Goal: Book appointment/travel/reservation

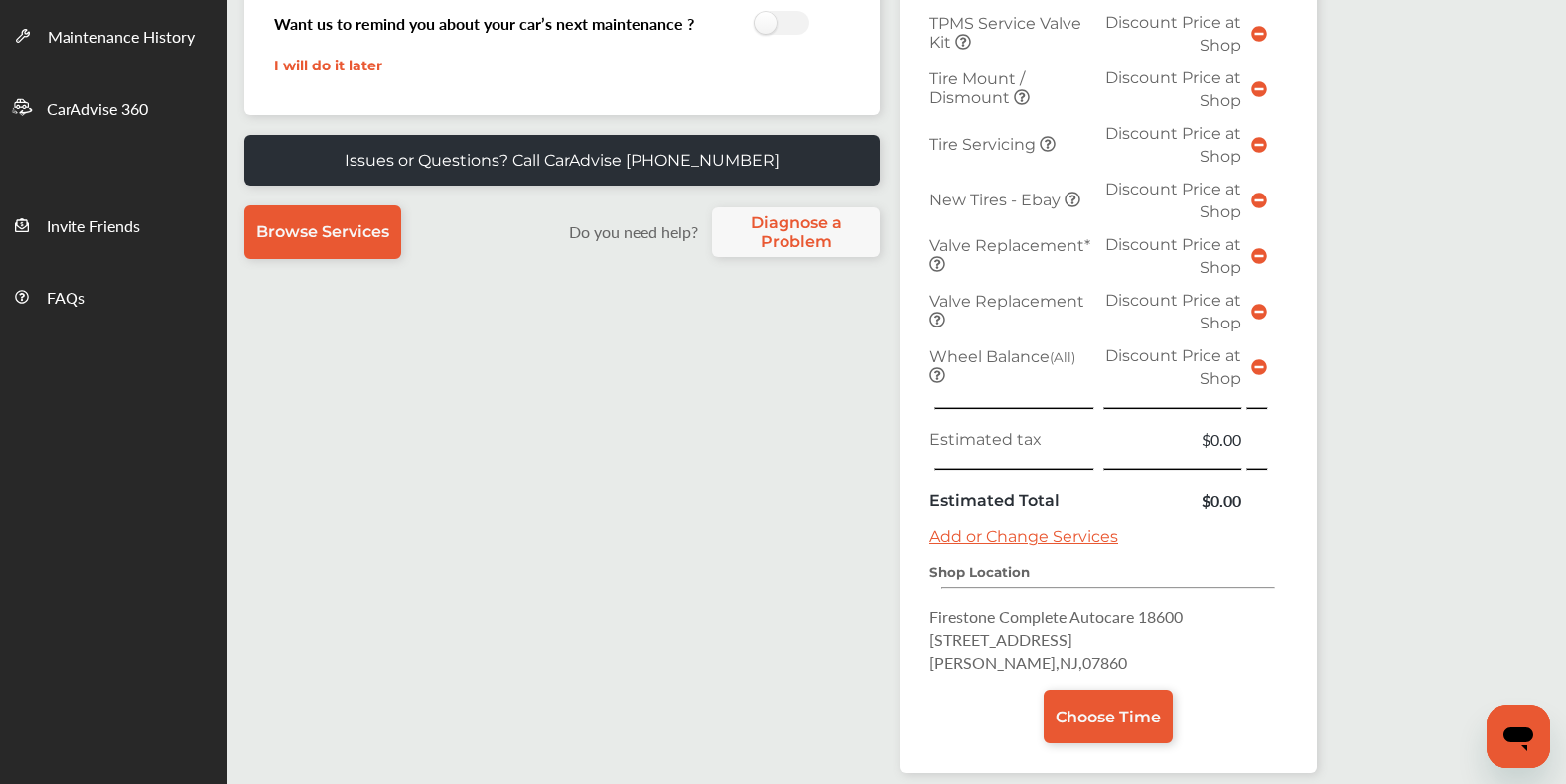
scroll to position [596, 0]
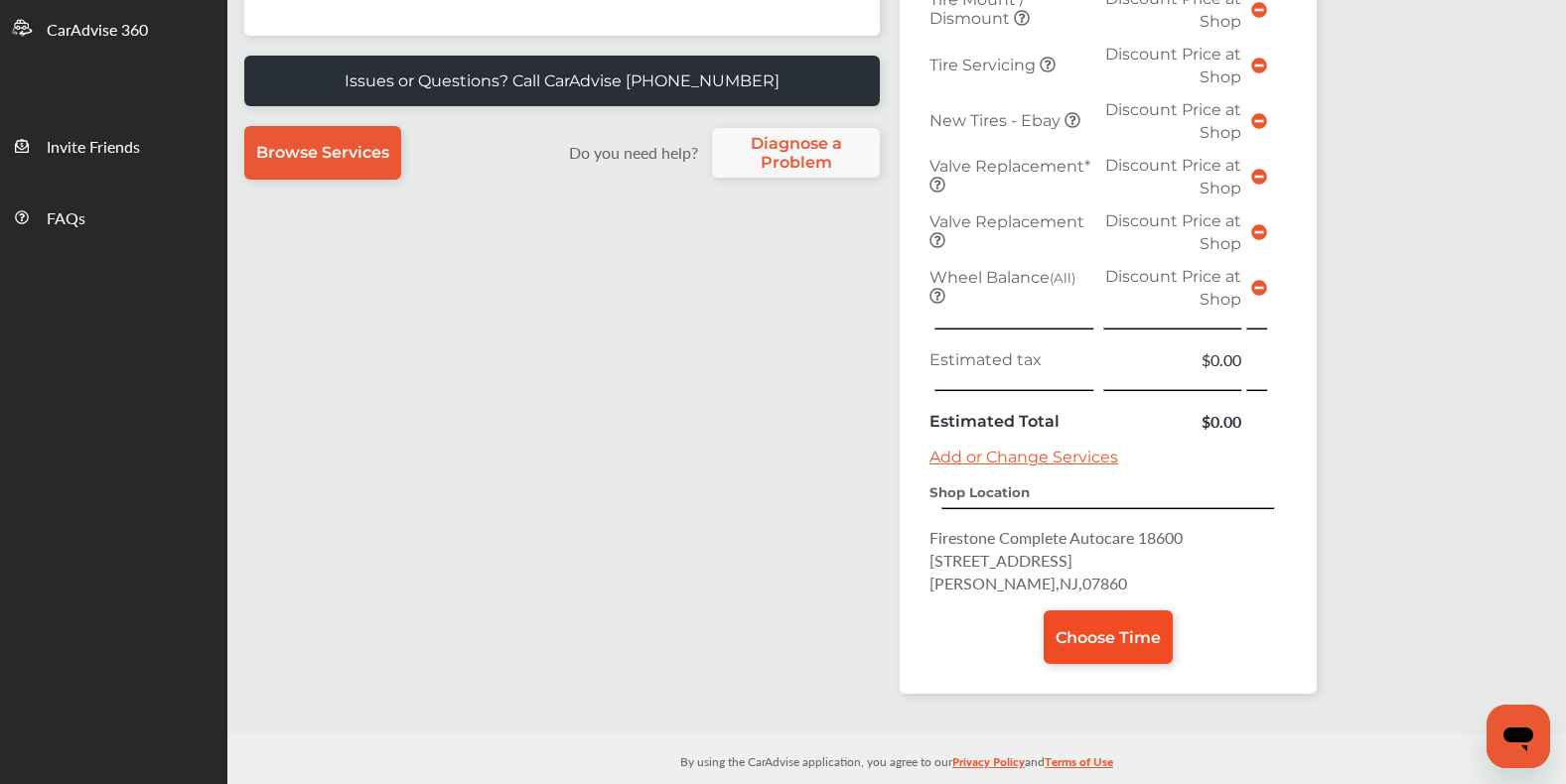
click at [1123, 639] on link "Choose Time" at bounding box center [1108, 638] width 130 height 54
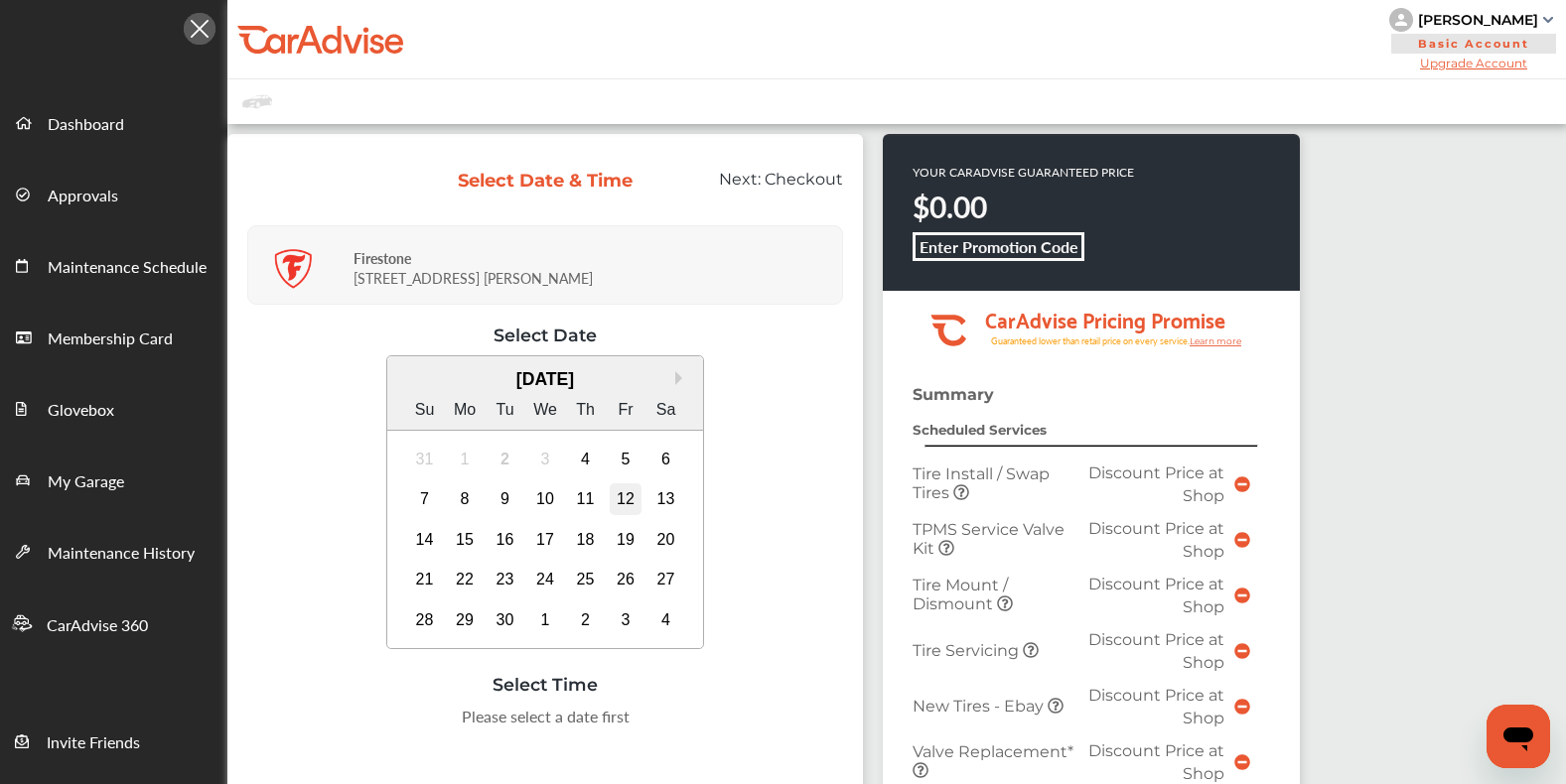
click at [625, 504] on div "12" at bounding box center [626, 499] width 32 height 32
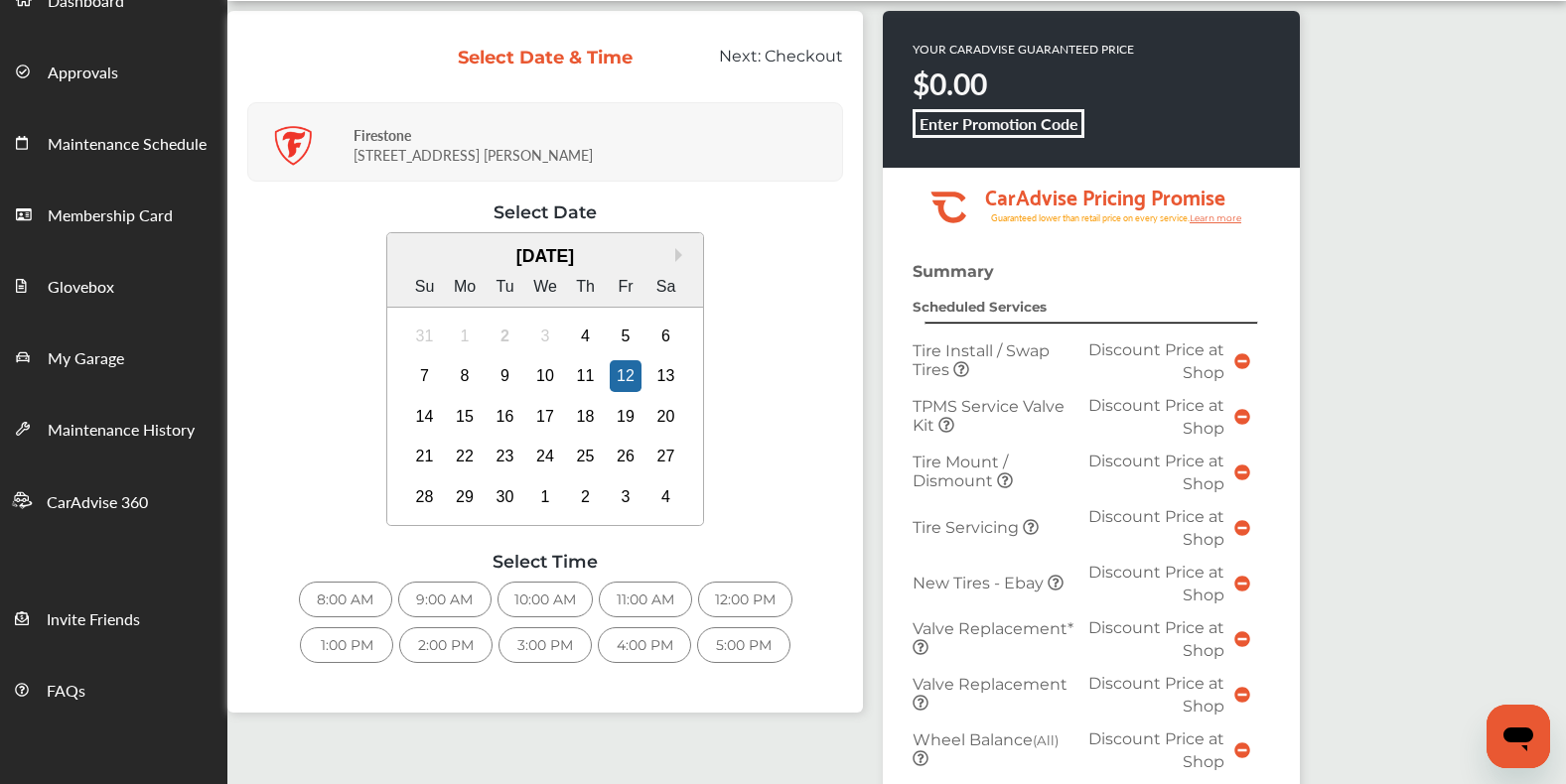
scroll to position [128, 0]
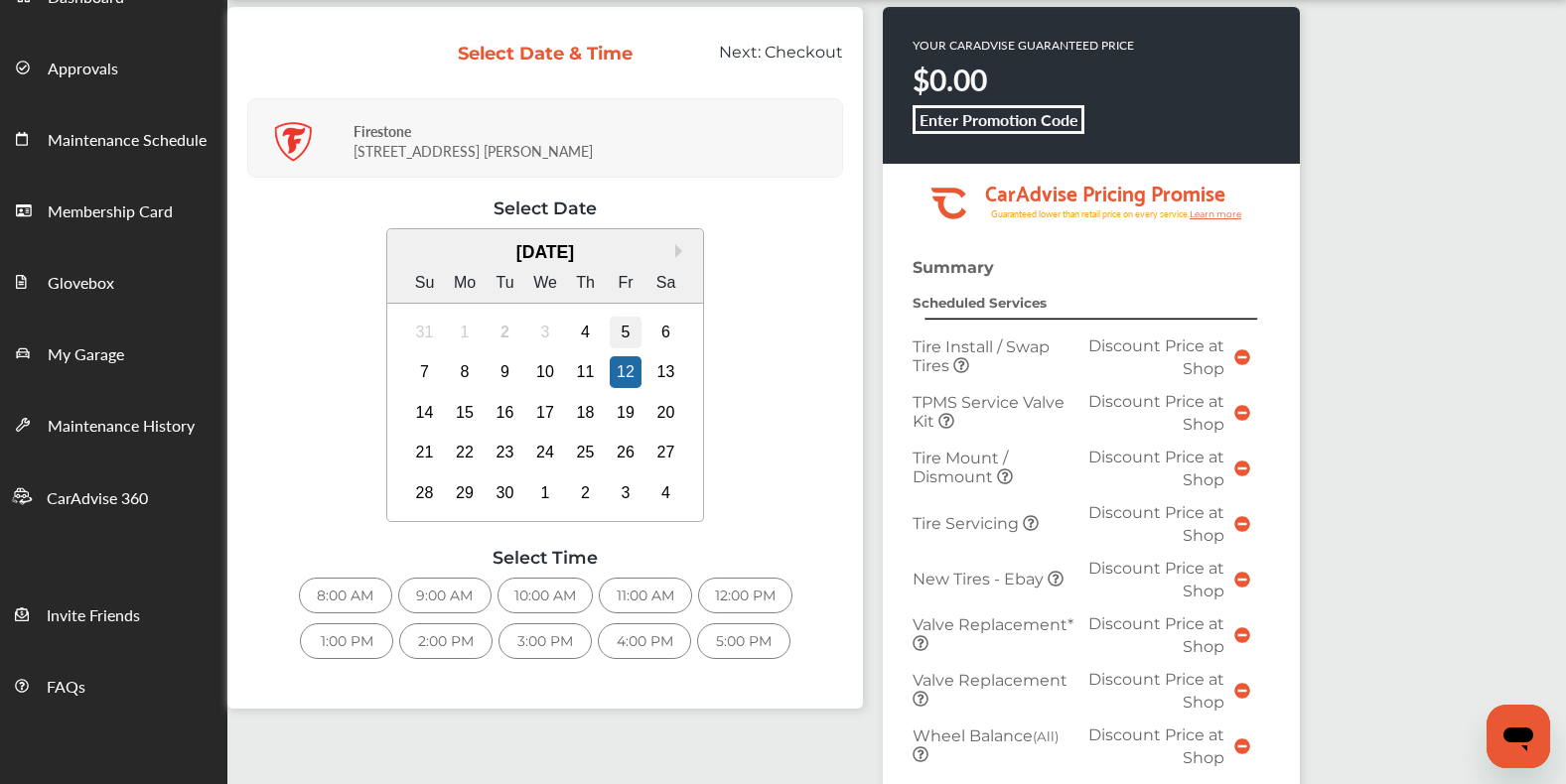
click at [626, 341] on div "5" at bounding box center [626, 333] width 32 height 32
click at [430, 647] on div "2:00 PM" at bounding box center [447, 642] width 94 height 36
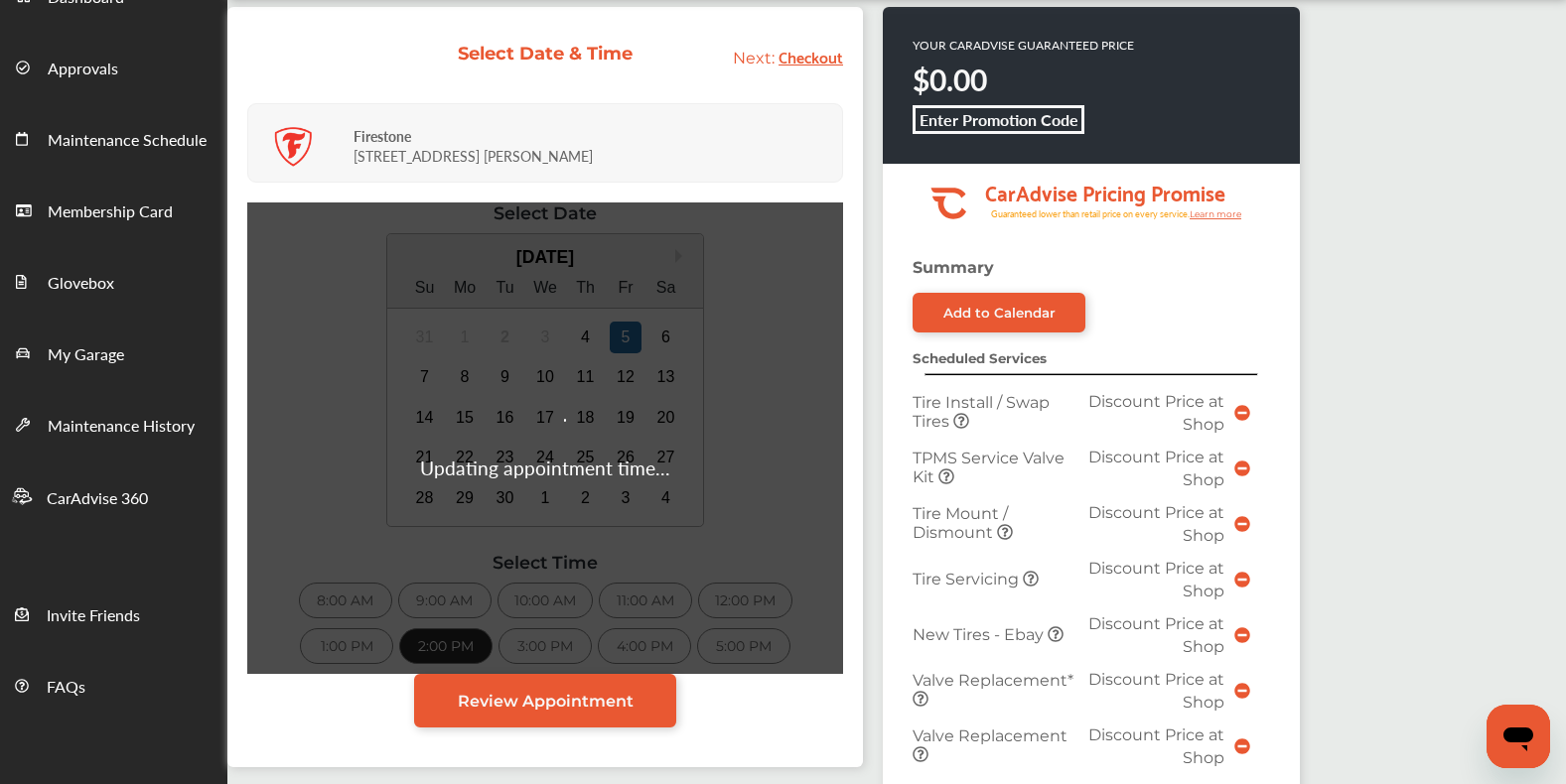
click at [346, 643] on div "Updating appointment time..." at bounding box center [545, 437] width 596 height 471
click at [463, 709] on span "Review Appointment" at bounding box center [545, 701] width 175 height 19
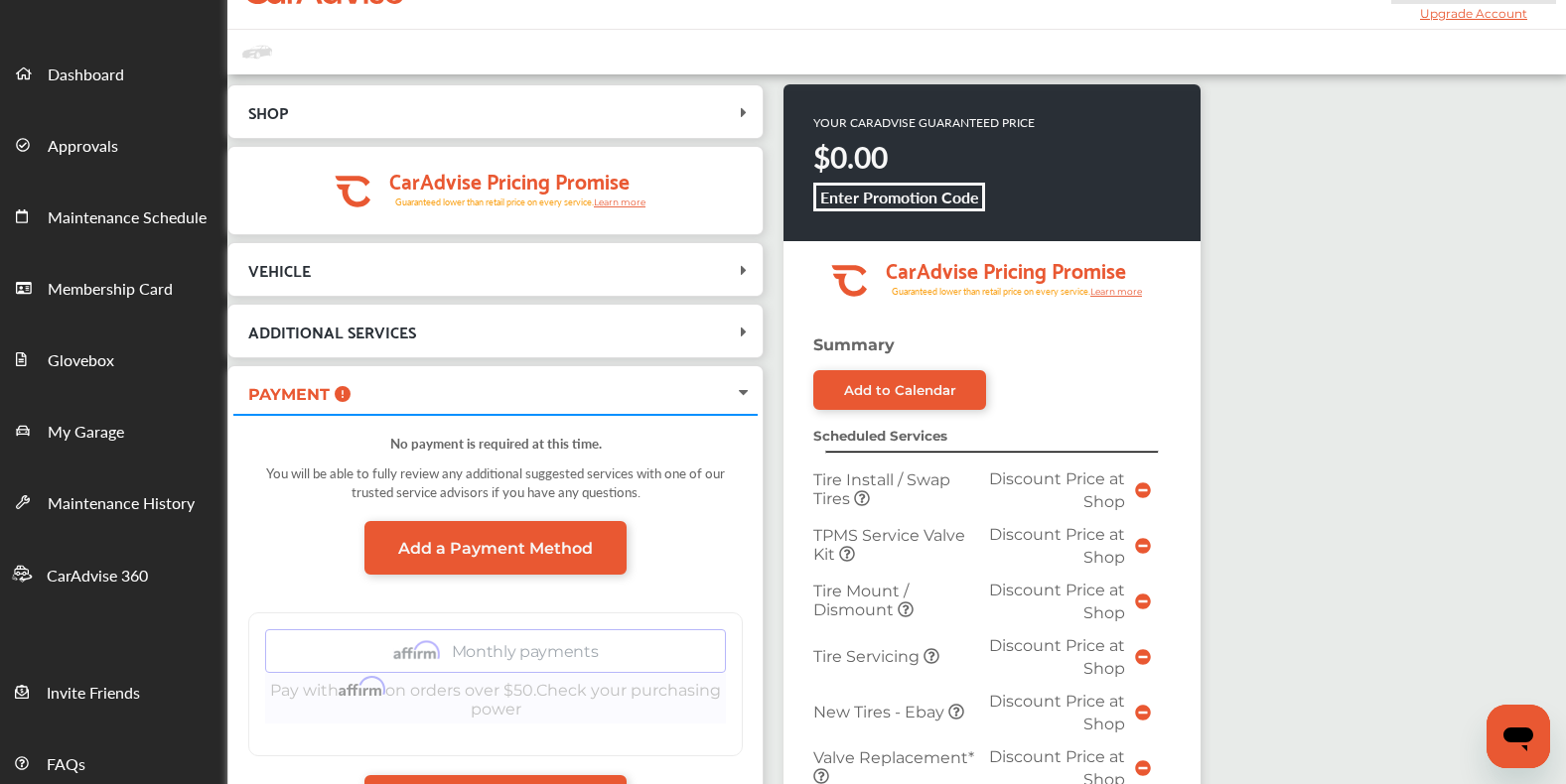
scroll to position [411, 0]
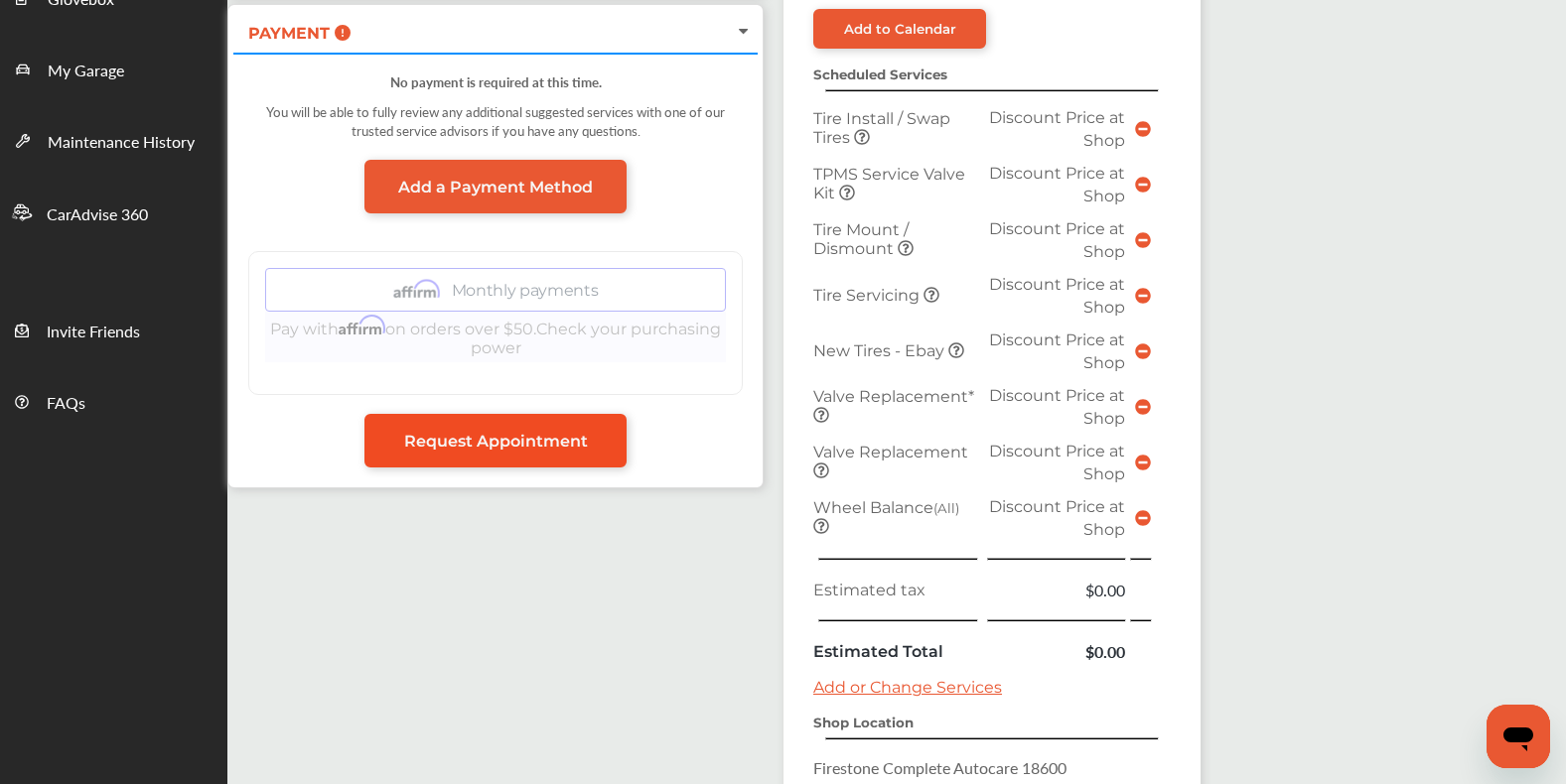
click at [514, 450] on span "Request Appointment" at bounding box center [496, 440] width 183 height 19
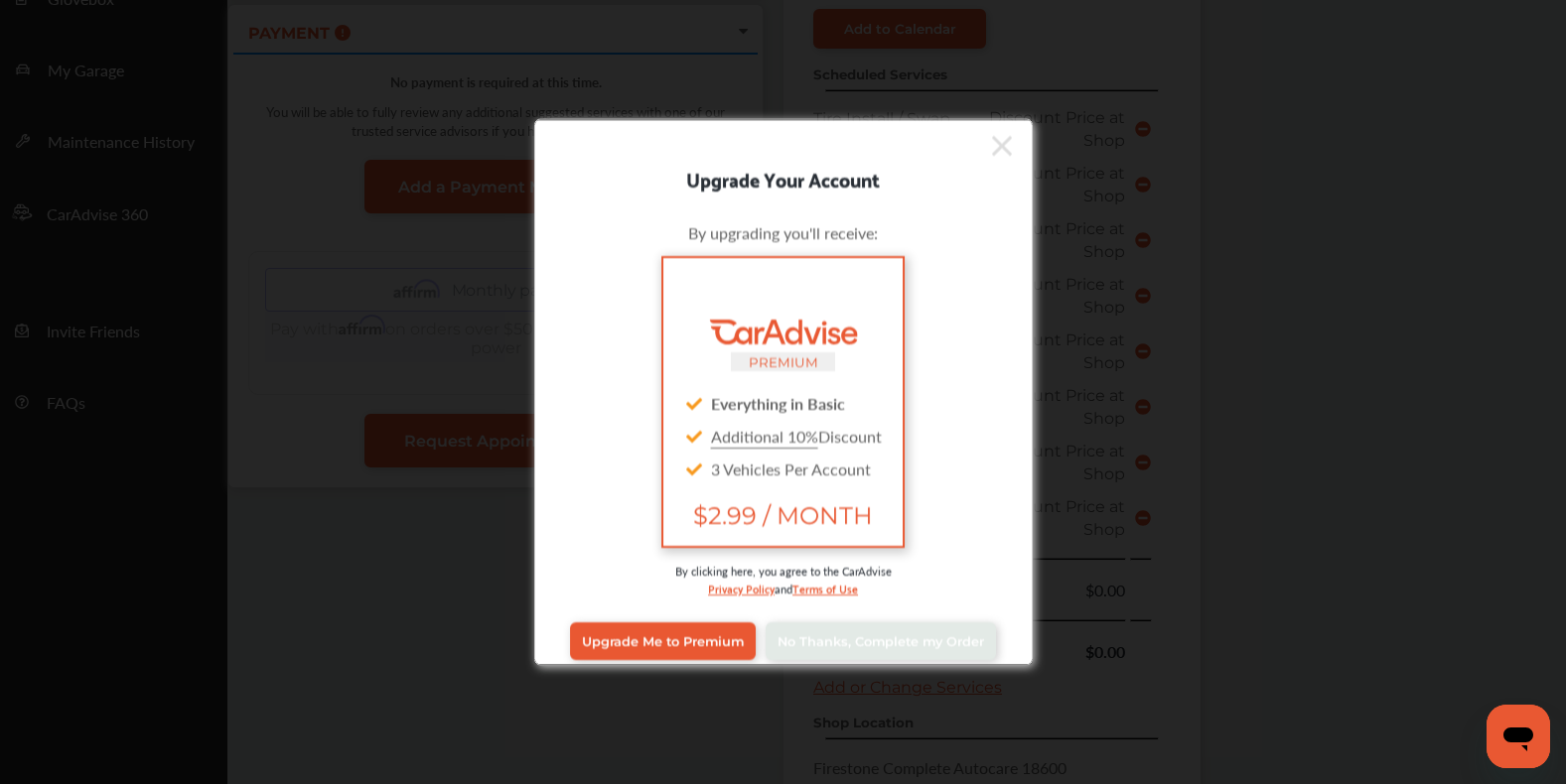
click at [1004, 132] on icon at bounding box center [1002, 146] width 20 height 32
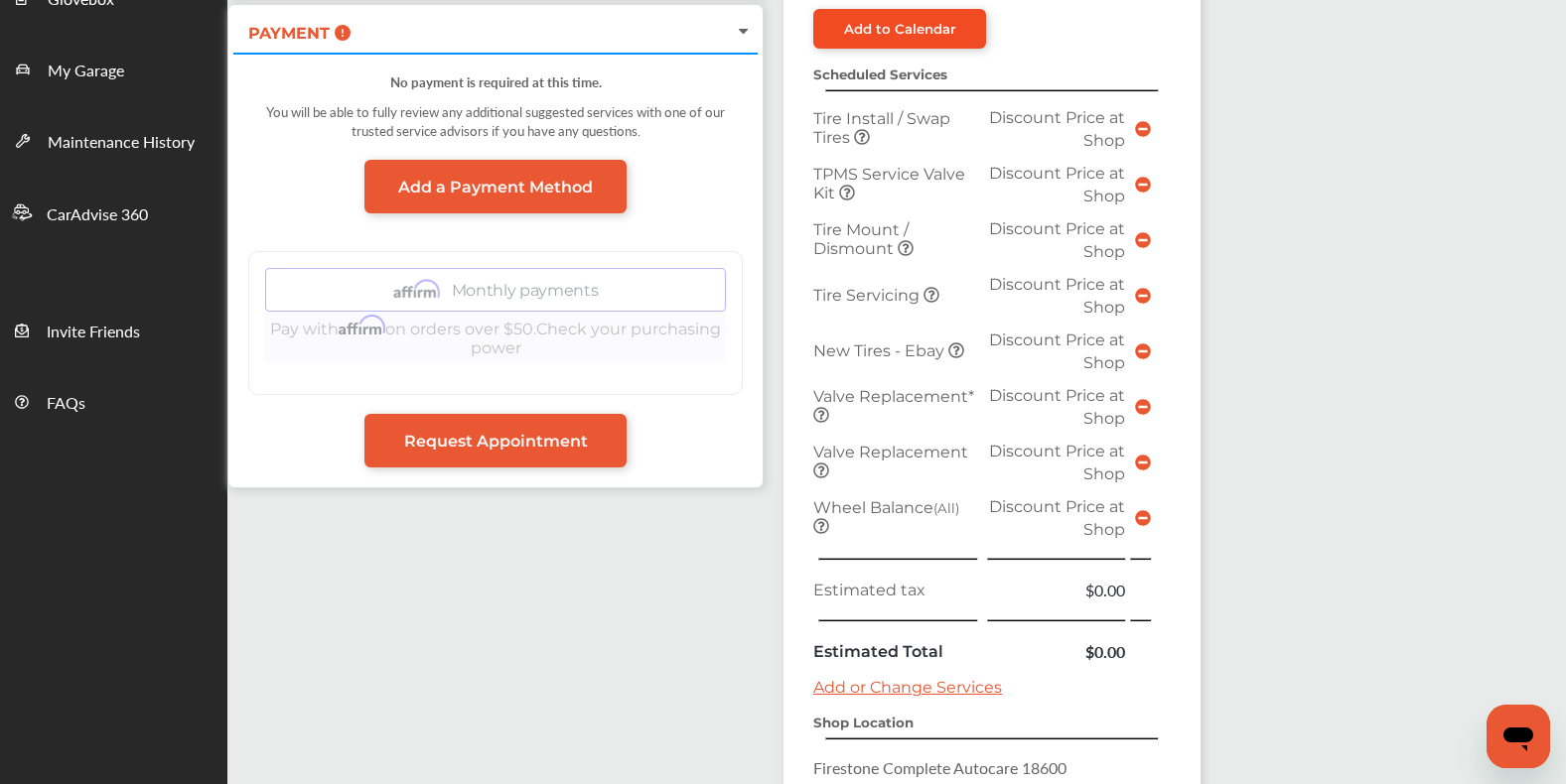
click at [880, 37] on div "Add to Calendar" at bounding box center [900, 29] width 113 height 16
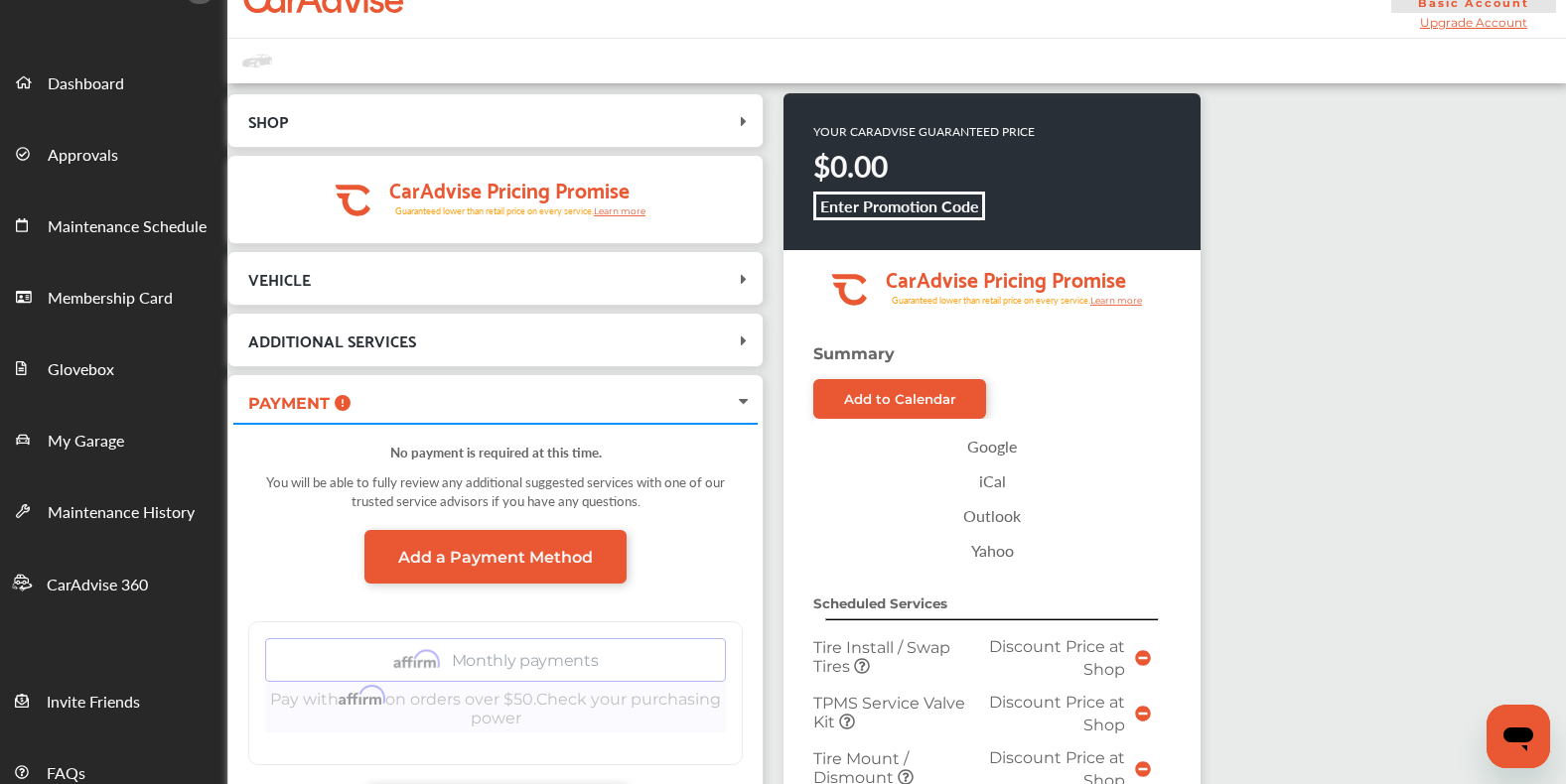
scroll to position [39, 0]
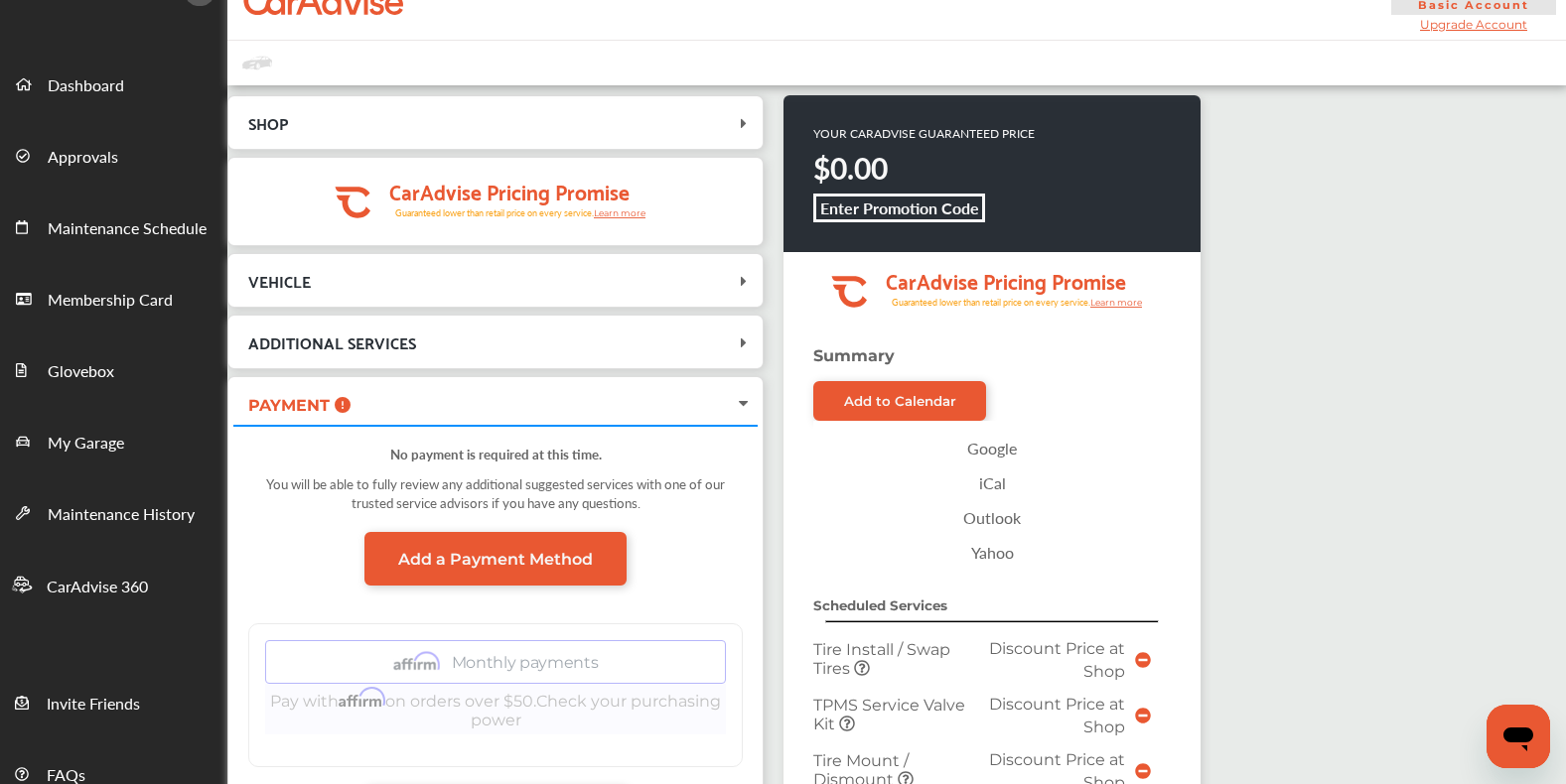
click at [738, 405] on icon at bounding box center [744, 404] width 16 height 20
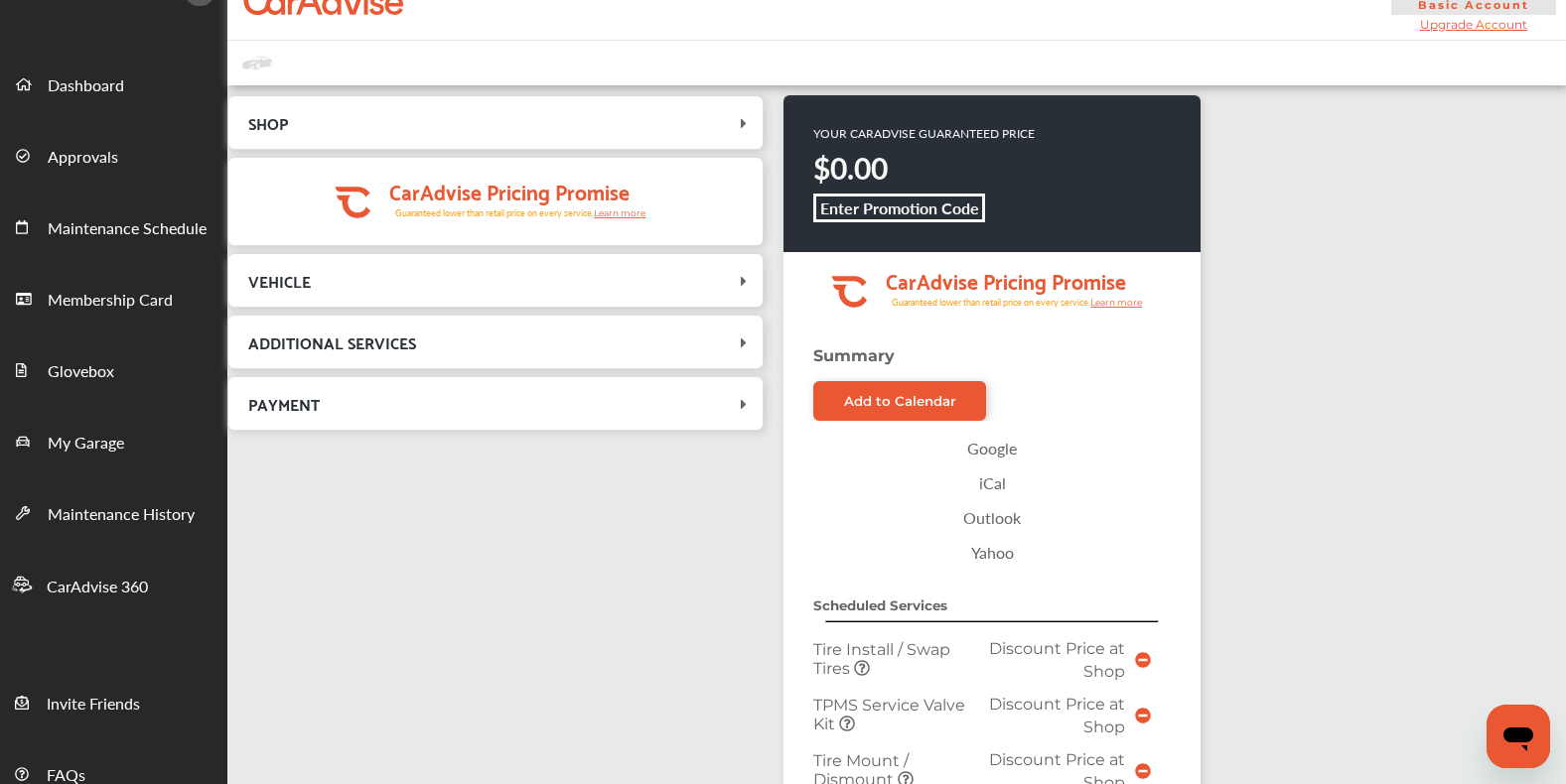
click at [738, 405] on icon at bounding box center [744, 404] width 20 height 16
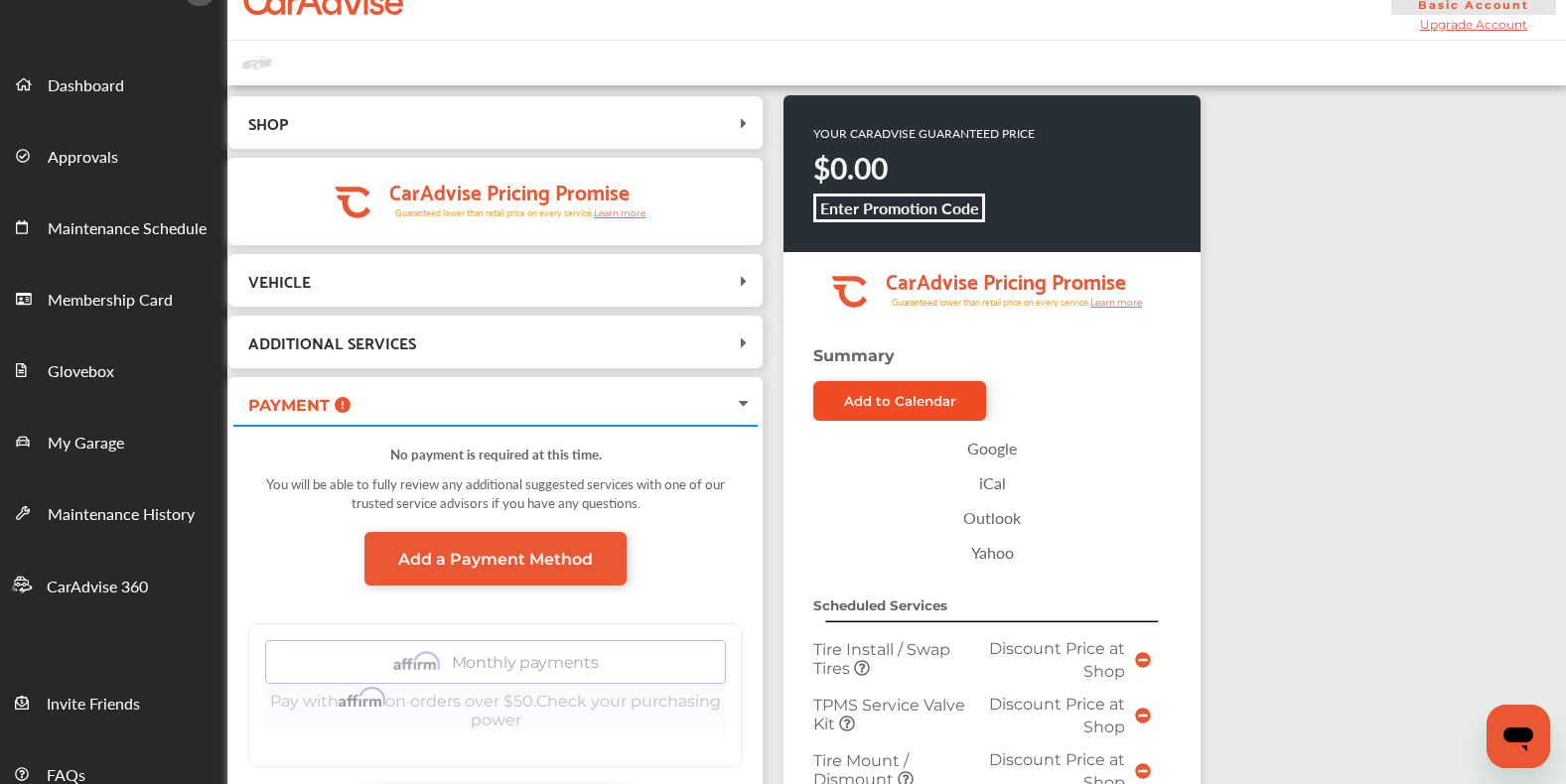
click at [867, 409] on div "Add to Calendar" at bounding box center [900, 401] width 113 height 16
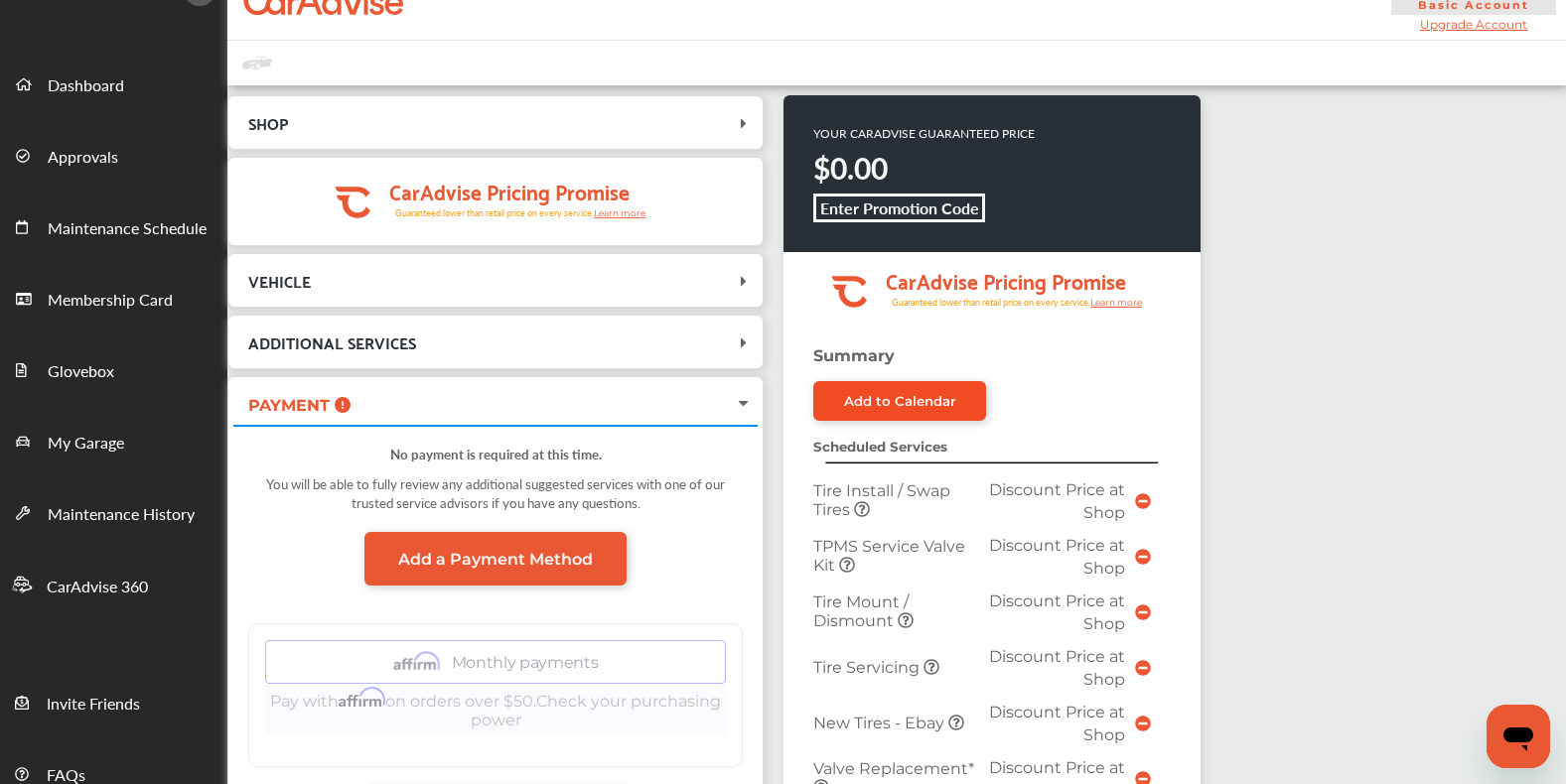
click at [867, 409] on div "Add to Calendar" at bounding box center [900, 401] width 113 height 16
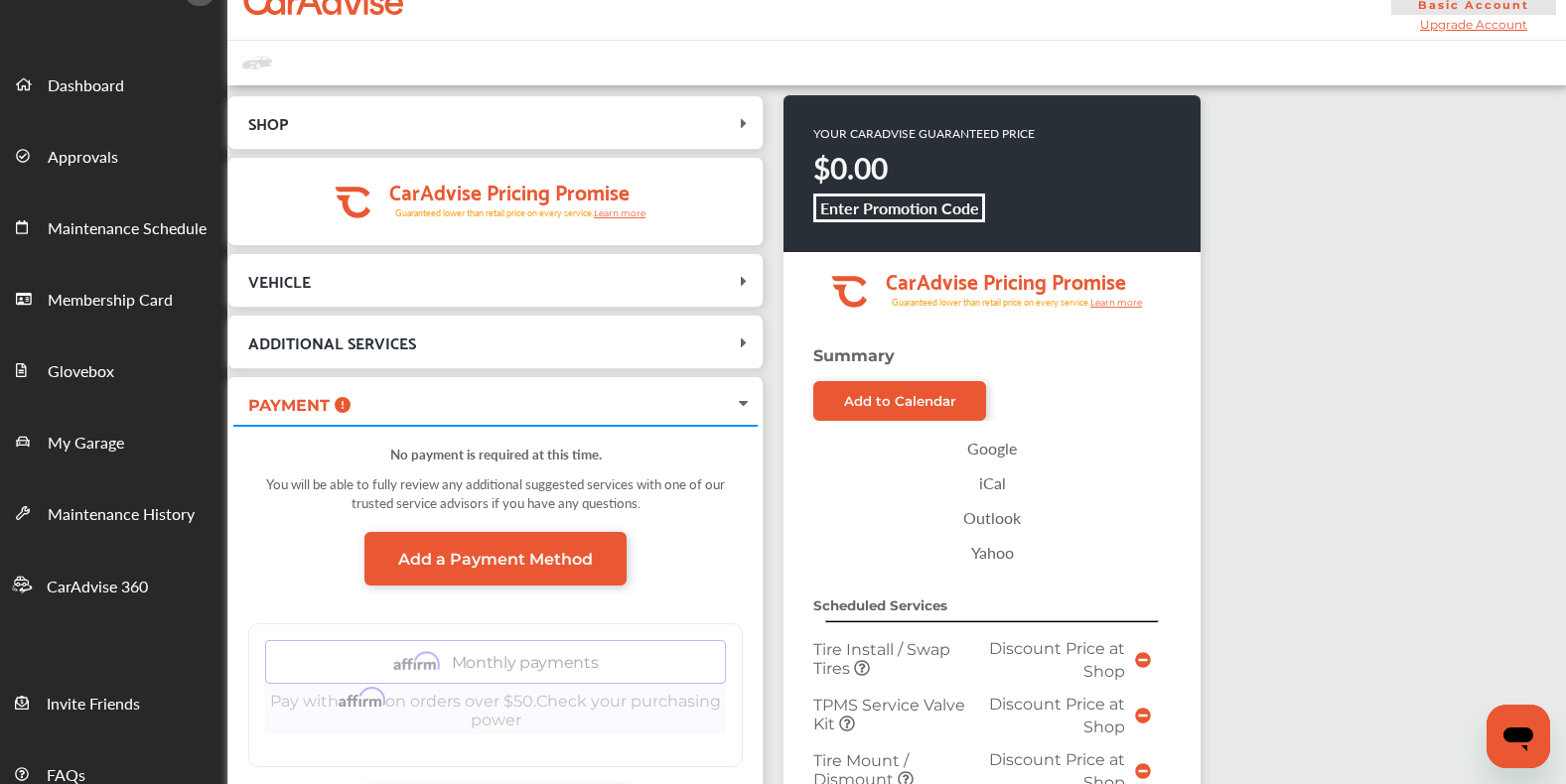
click at [986, 463] on link "Google" at bounding box center [992, 447] width 338 height 35
click at [747, 409] on icon at bounding box center [744, 404] width 16 height 20
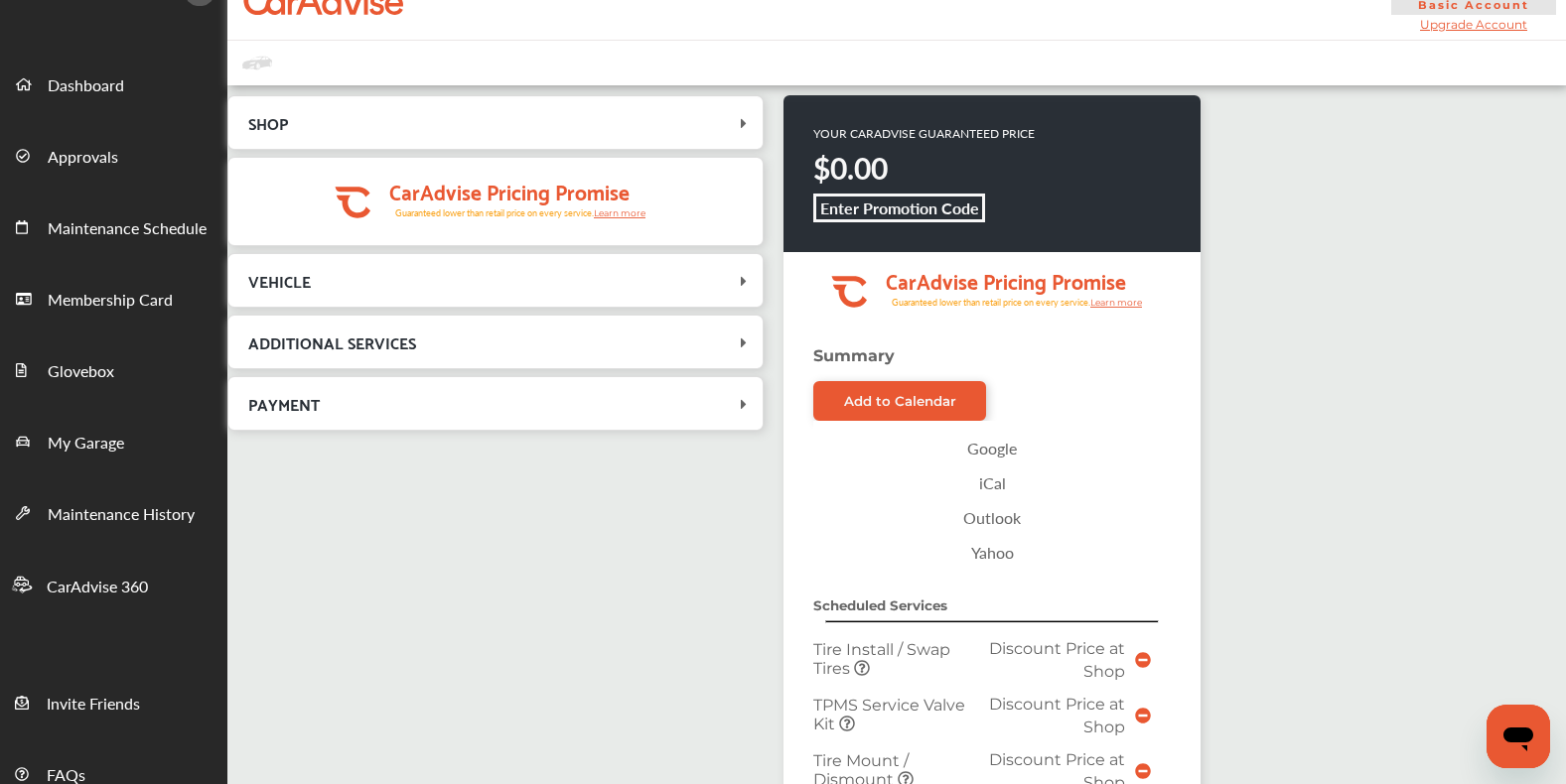
click at [747, 409] on icon at bounding box center [744, 404] width 20 height 16
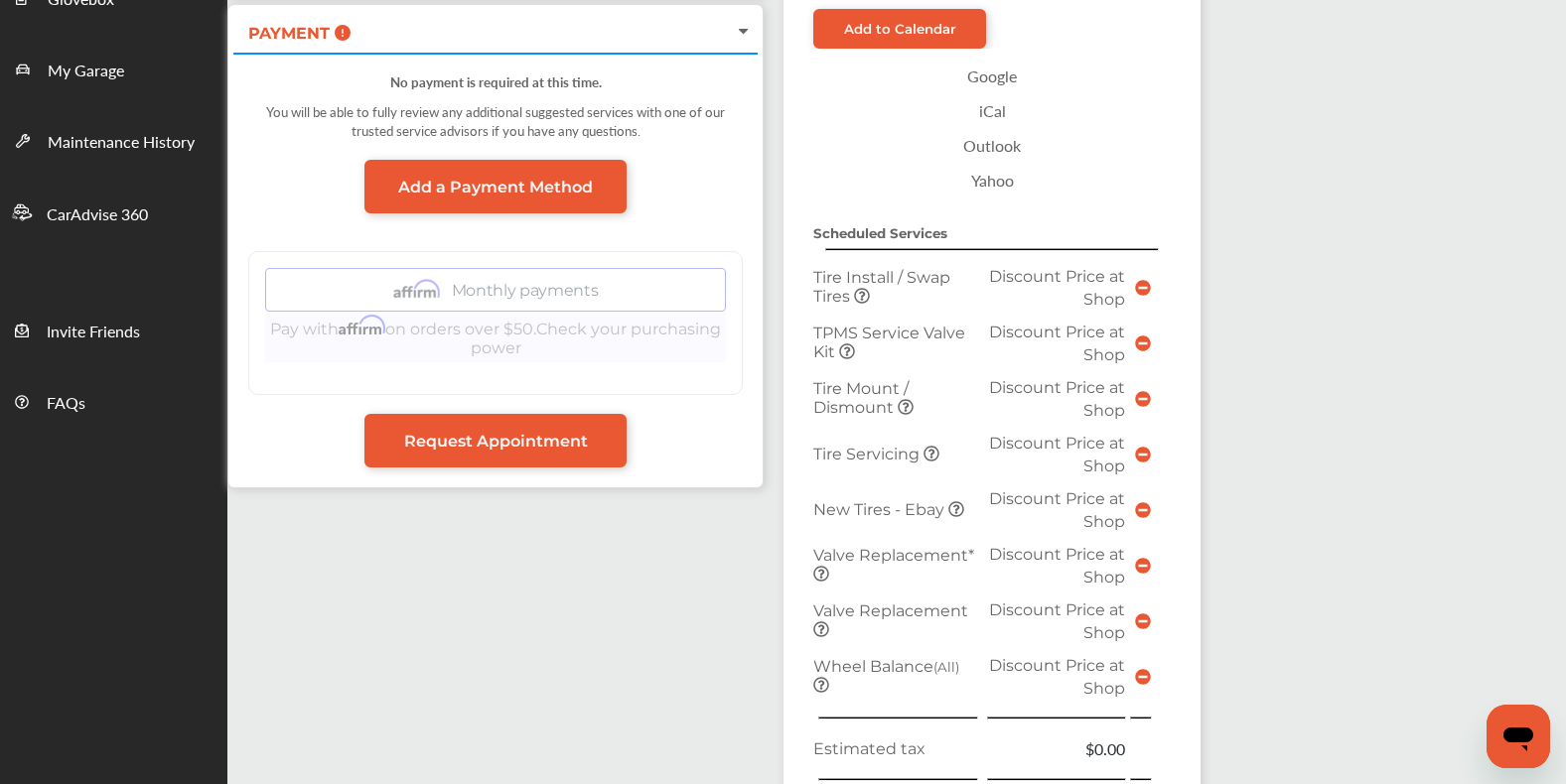
scroll to position [0, 0]
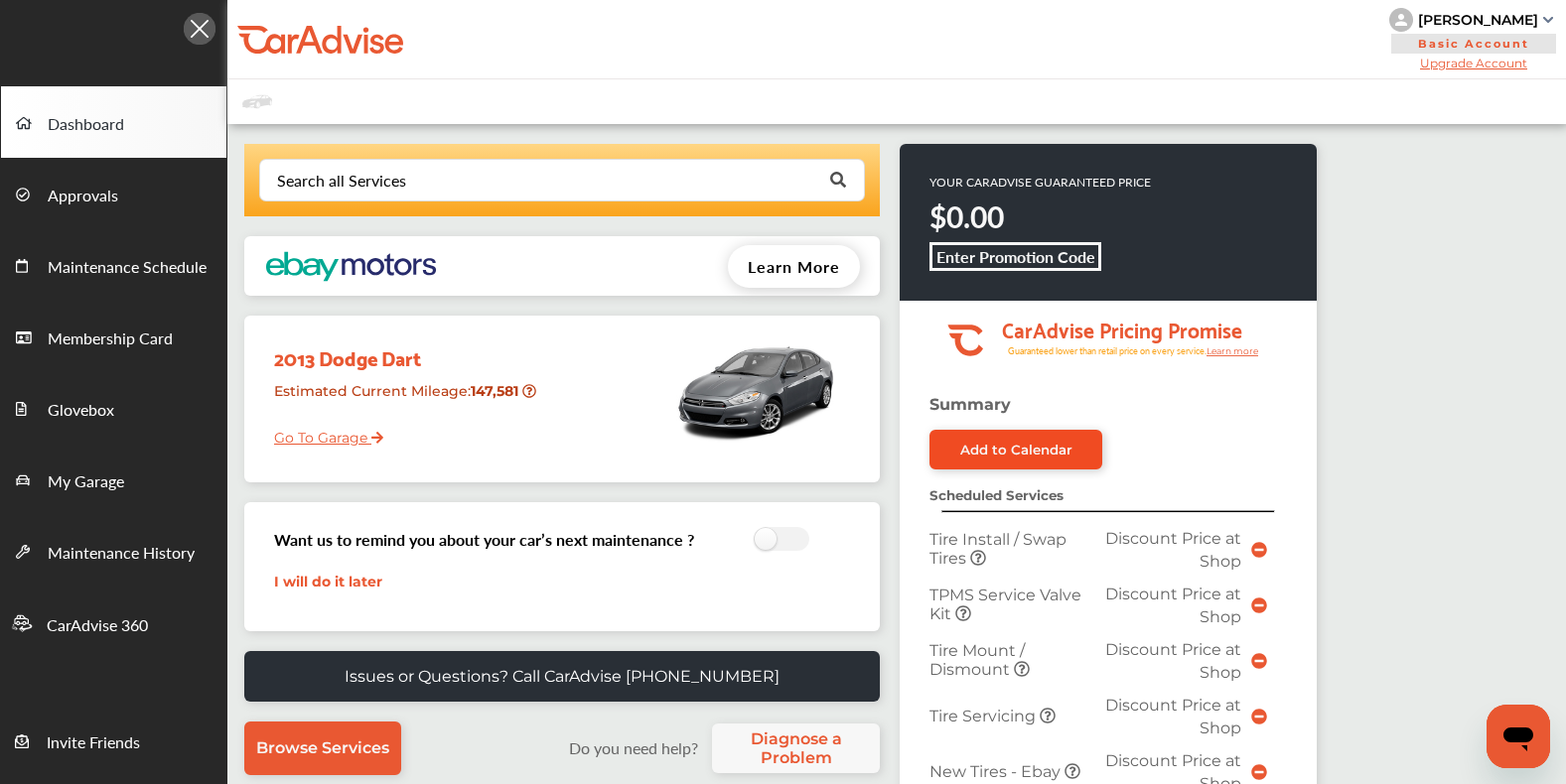
click at [1021, 457] on div "Add to Calendar" at bounding box center [1017, 449] width 113 height 16
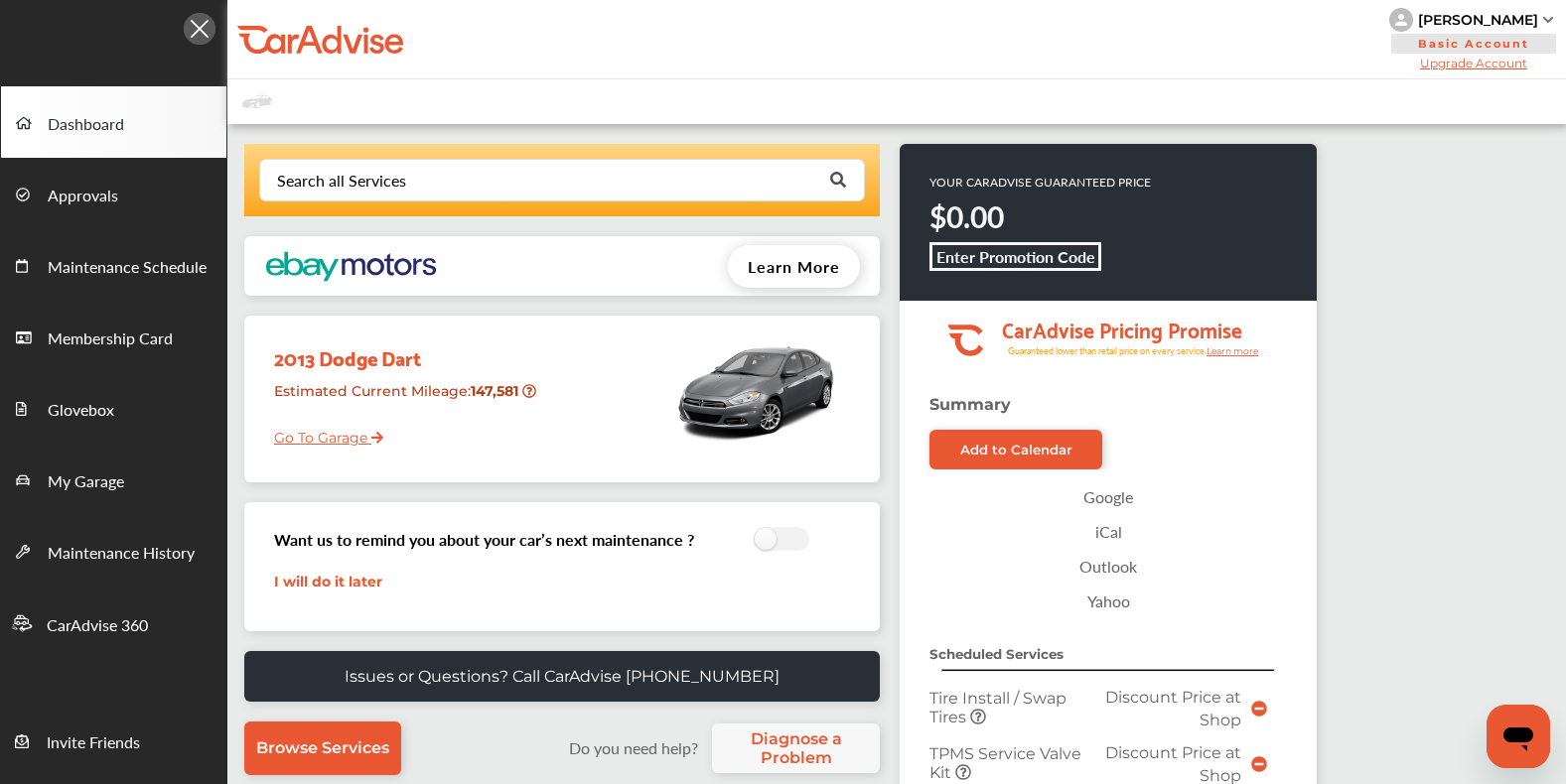
click at [1116, 510] on link "Google" at bounding box center [1108, 496] width 338 height 35
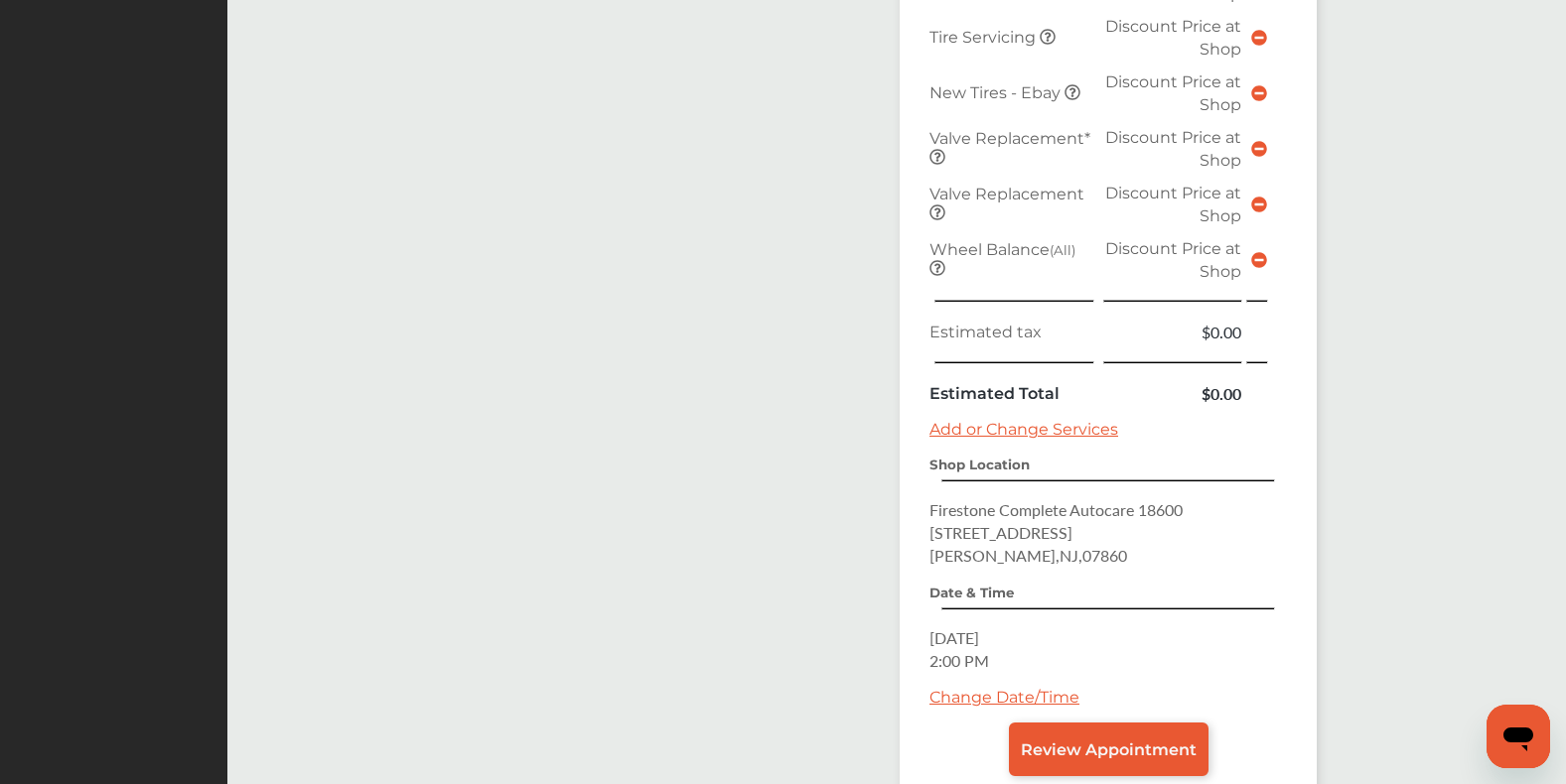
scroll to position [931, 0]
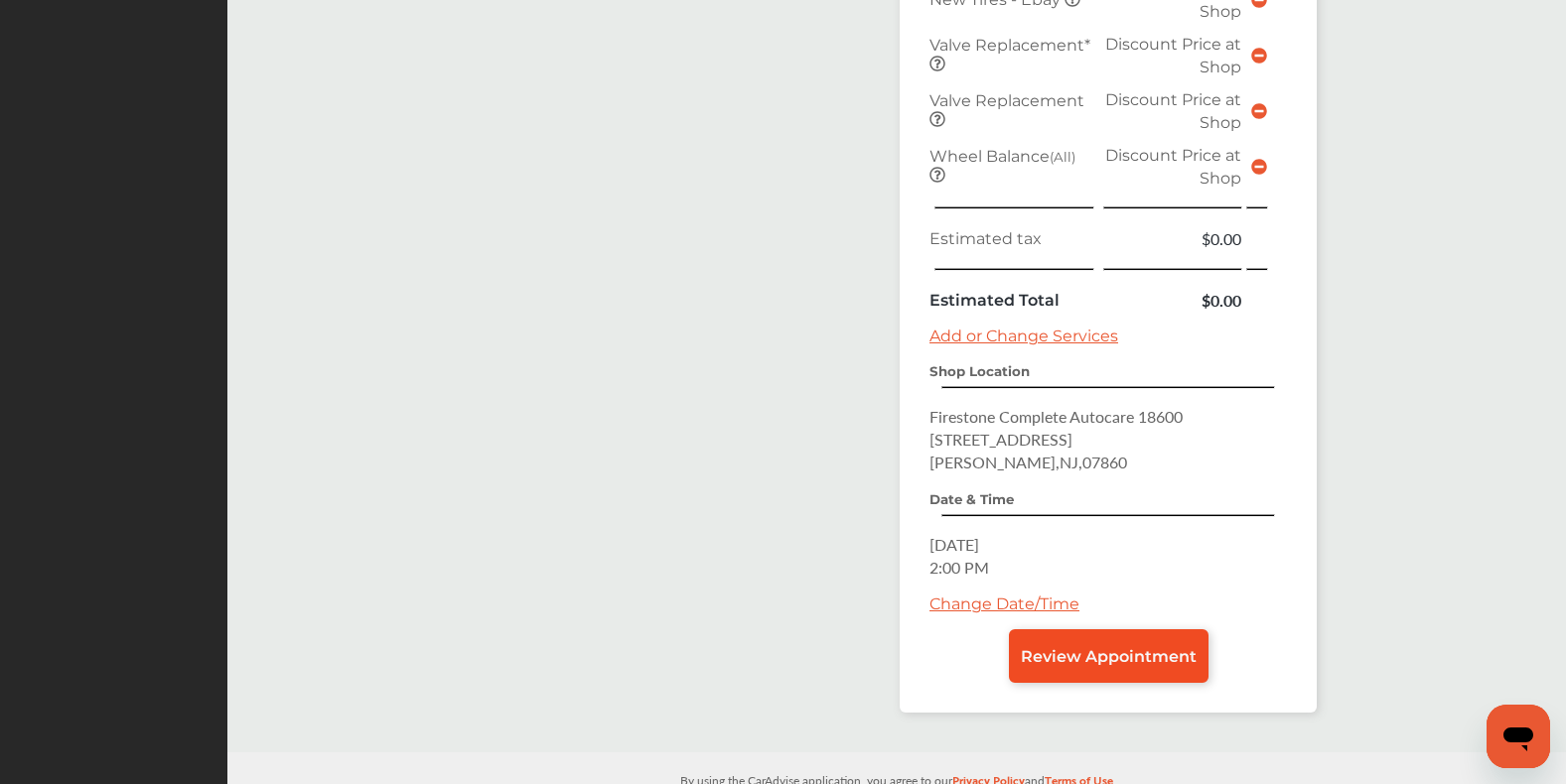
click at [1082, 666] on span "Review Appointment" at bounding box center [1108, 656] width 175 height 19
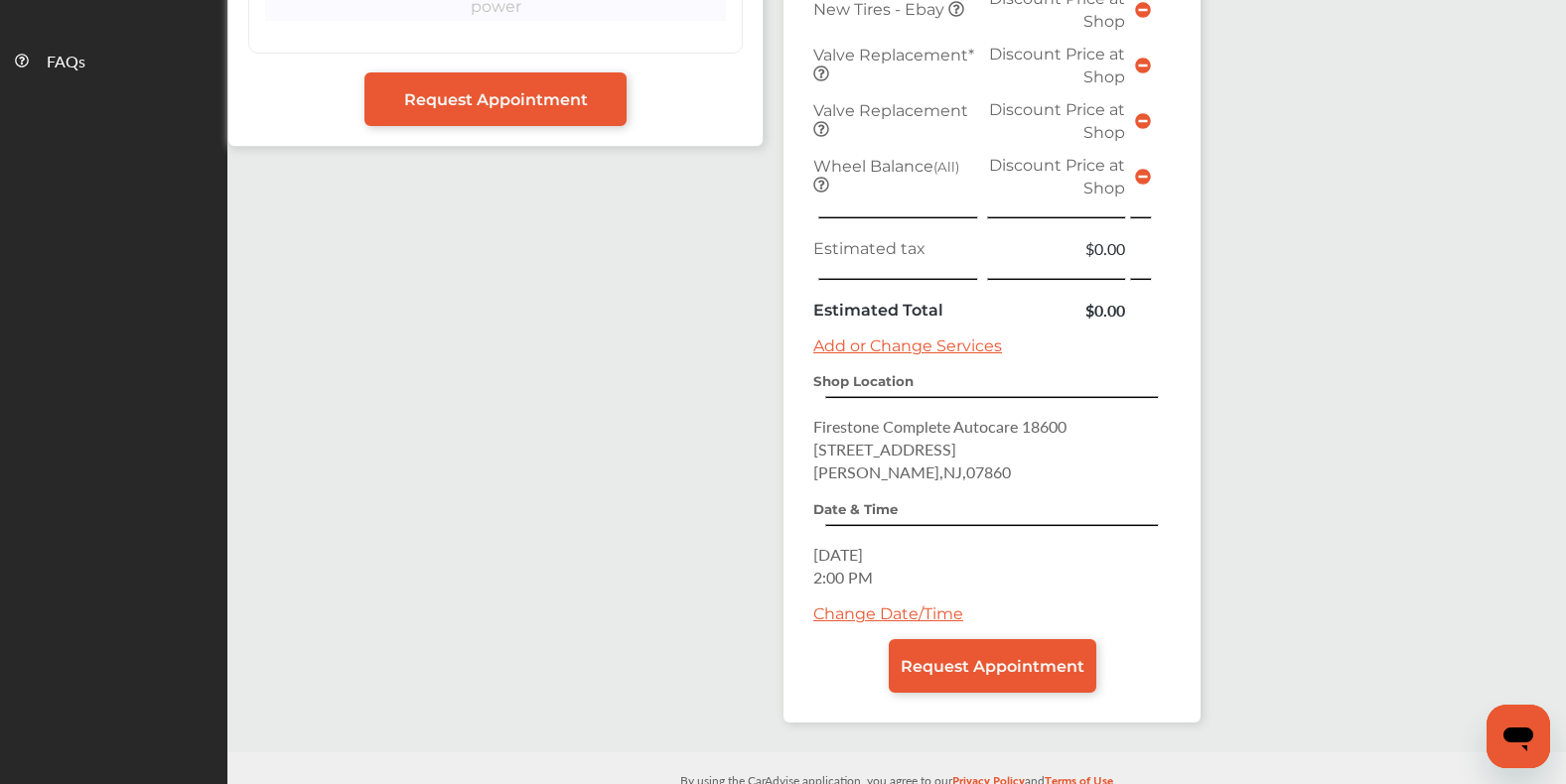
scroll to position [754, 0]
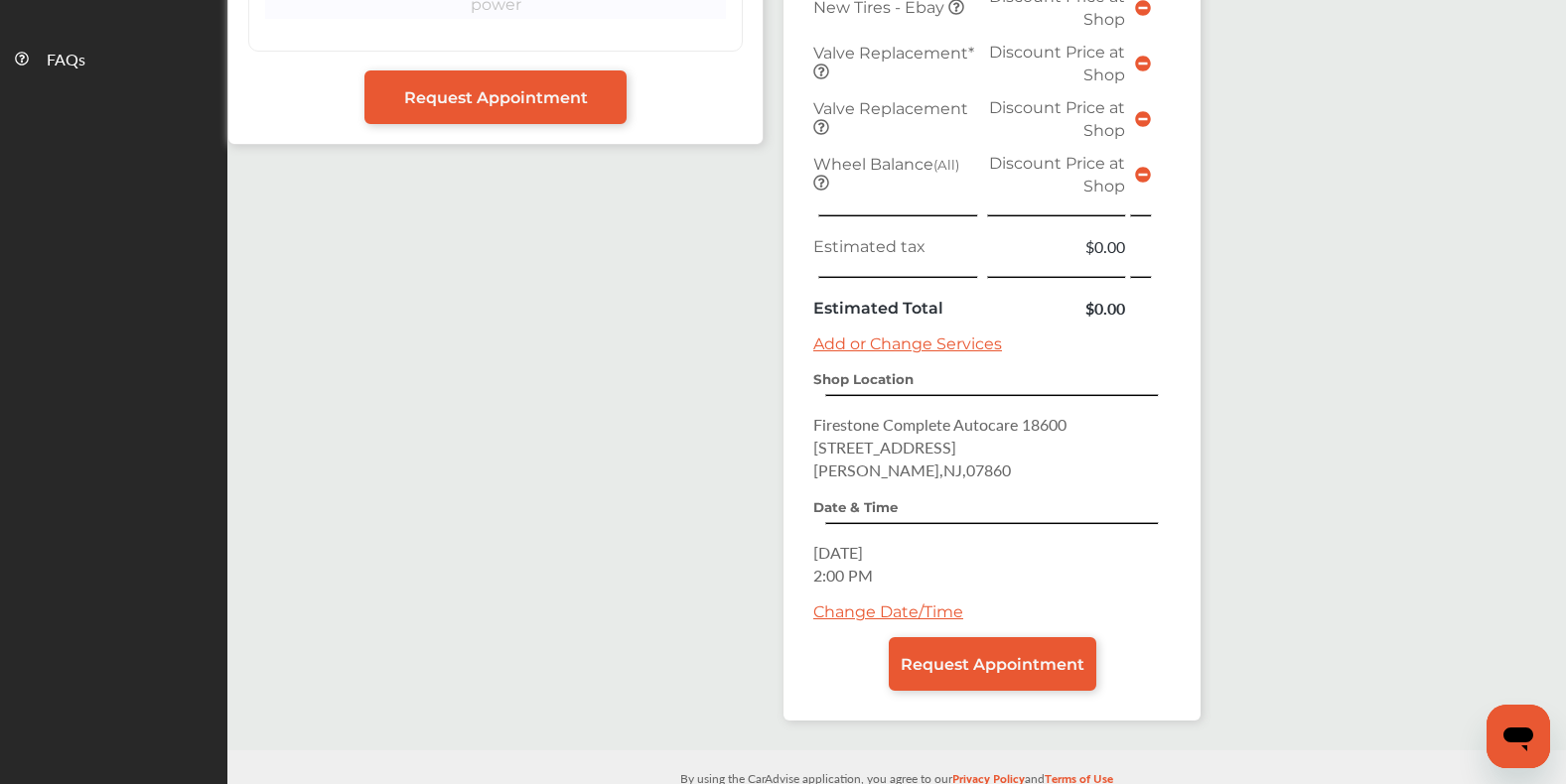
click at [921, 622] on link "Change Date/Time" at bounding box center [888, 612] width 150 height 19
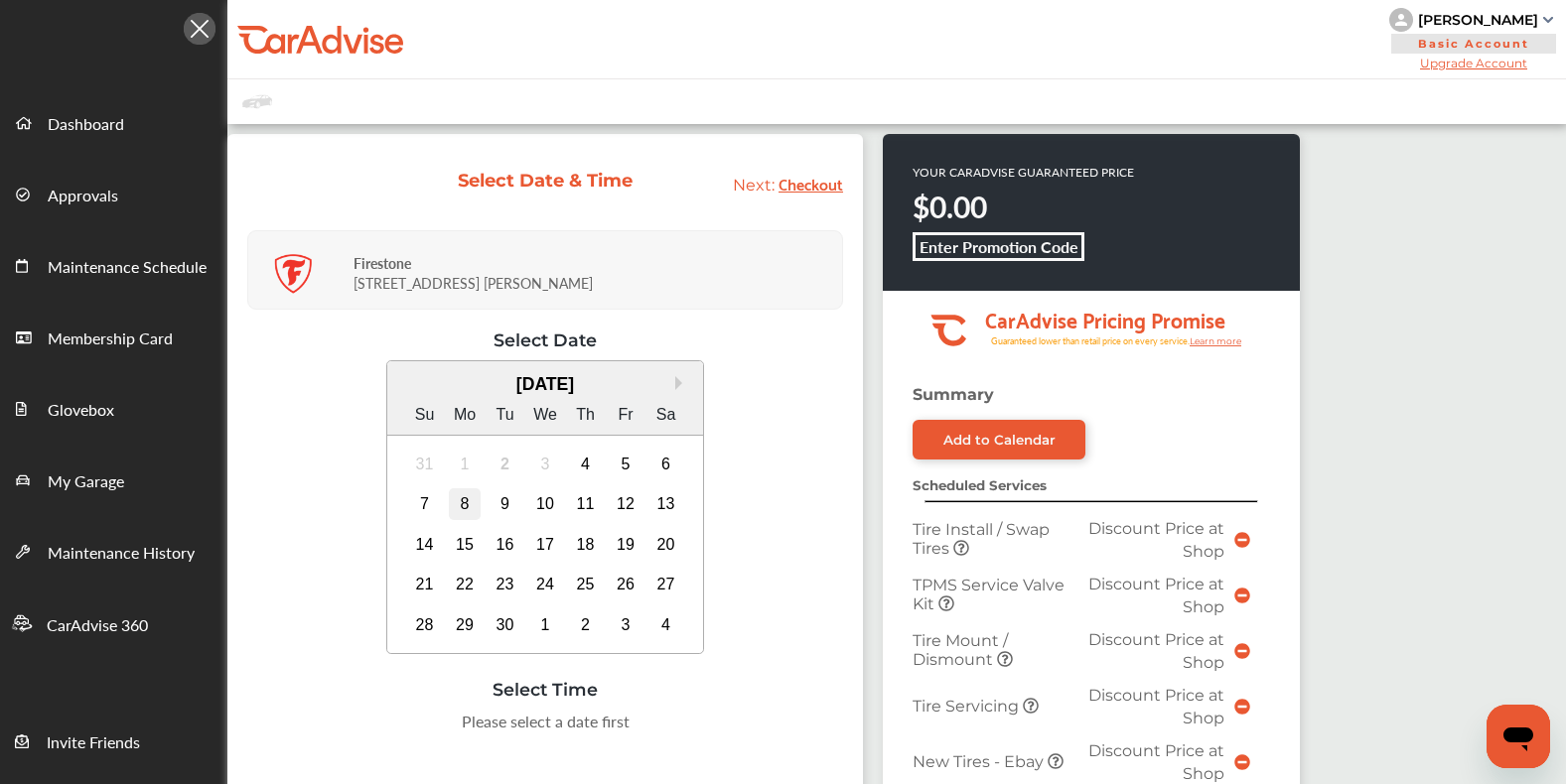
click at [461, 507] on div "8" at bounding box center [465, 504] width 32 height 32
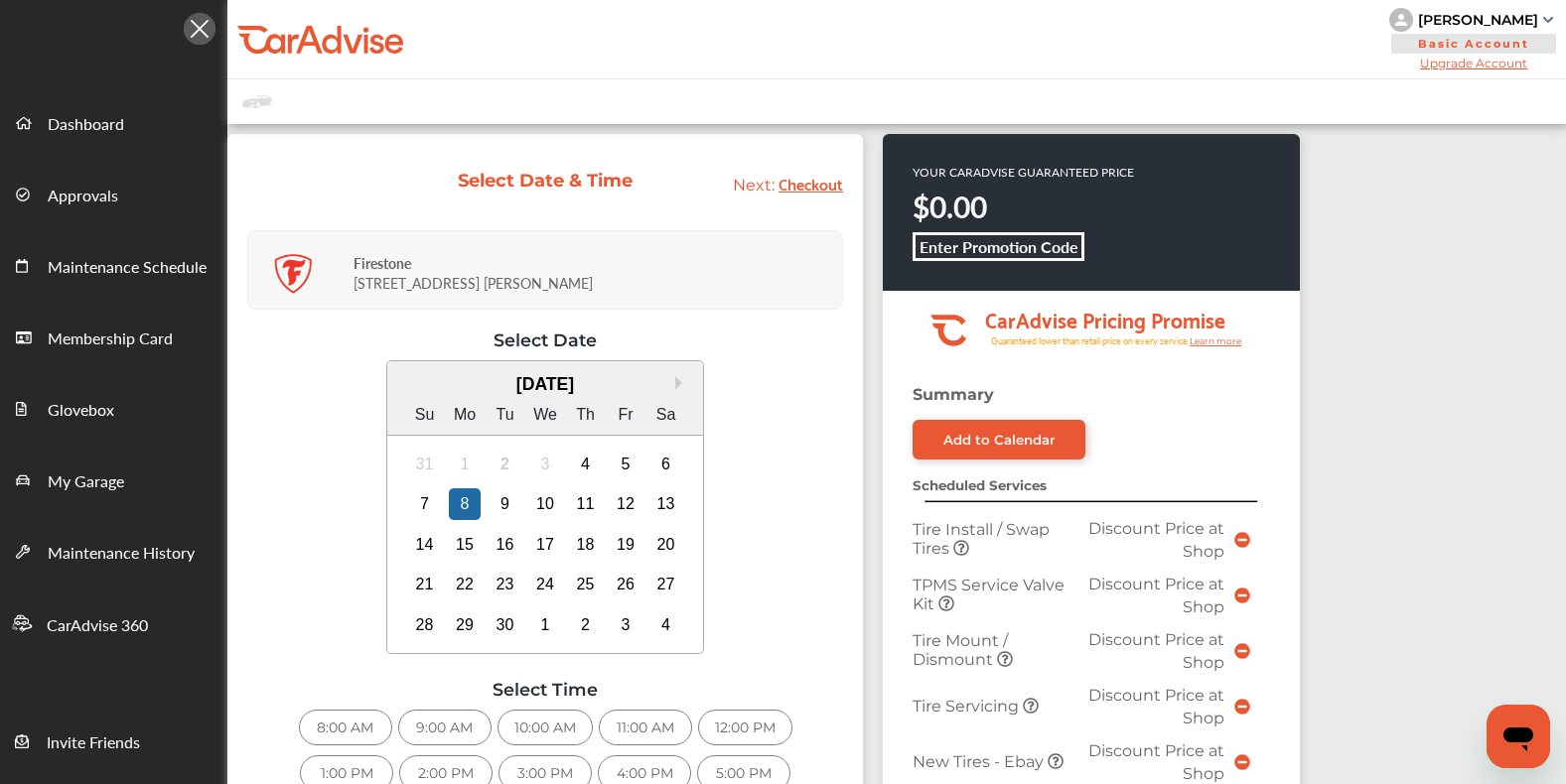
click at [736, 727] on div "12:00 PM" at bounding box center [746, 727] width 95 height 36
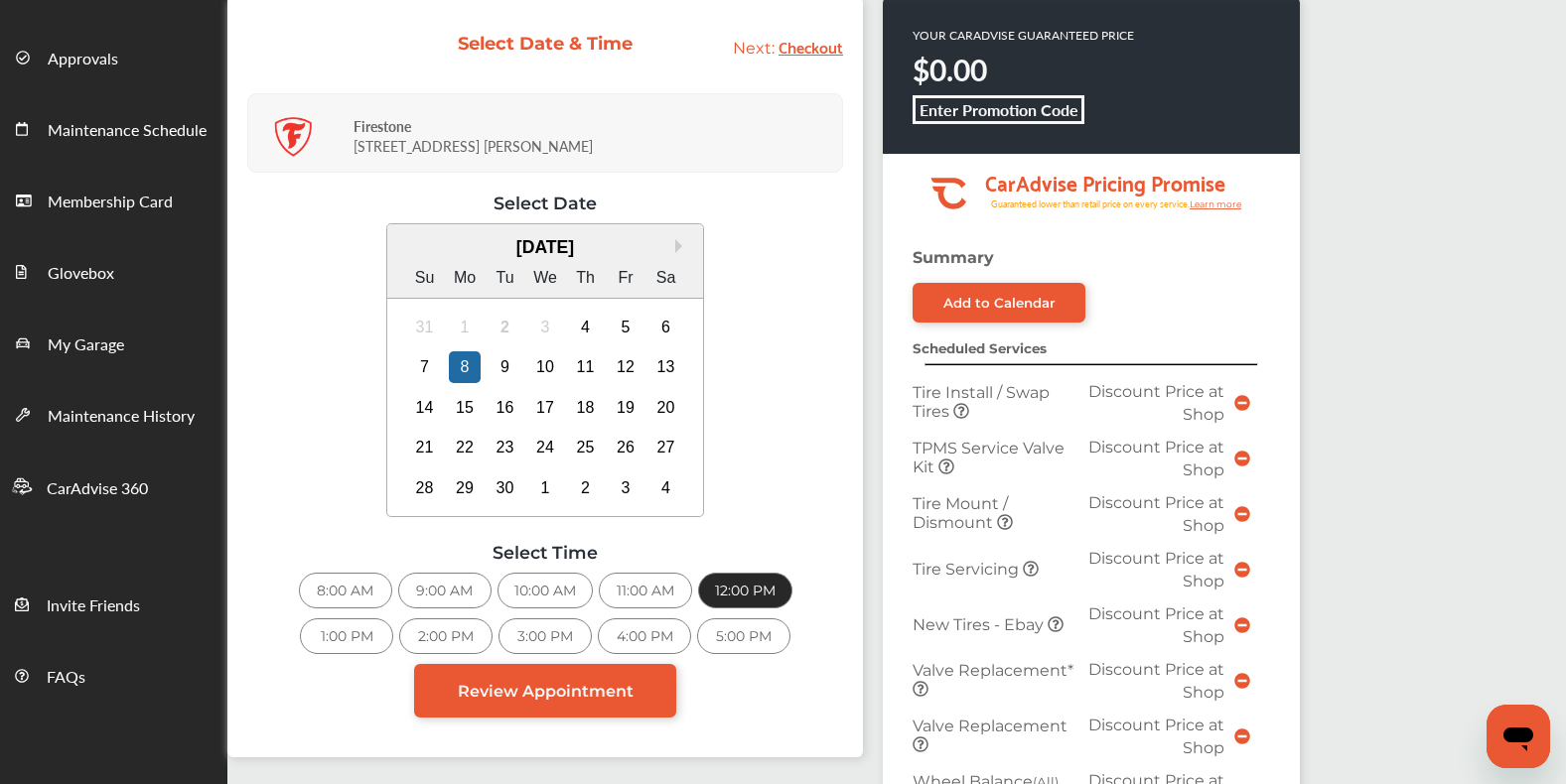
scroll to position [64, 0]
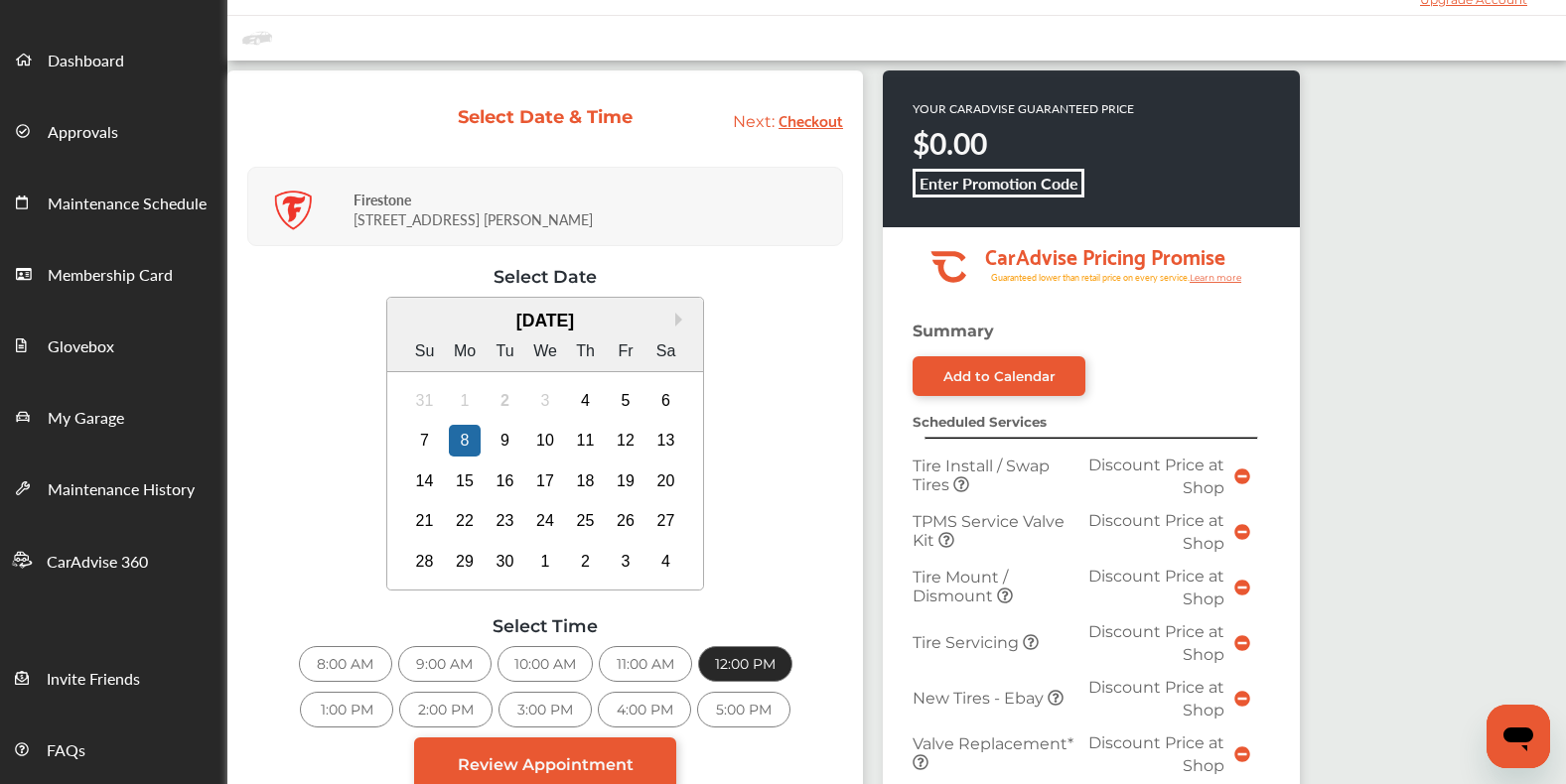
click at [813, 125] on span "Checkout" at bounding box center [810, 120] width 65 height 27
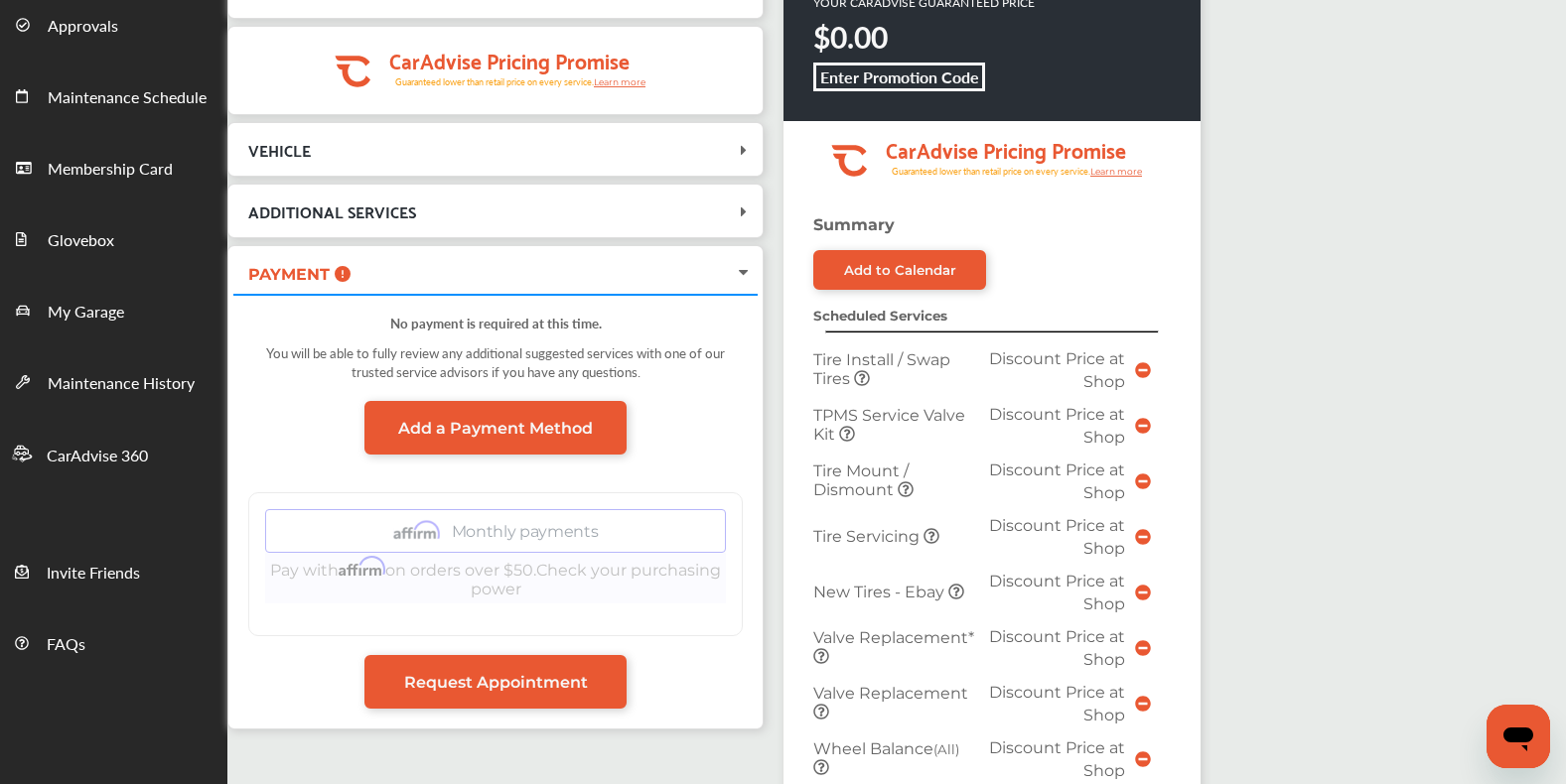
scroll to position [135, 0]
